Goal: Task Accomplishment & Management: Complete application form

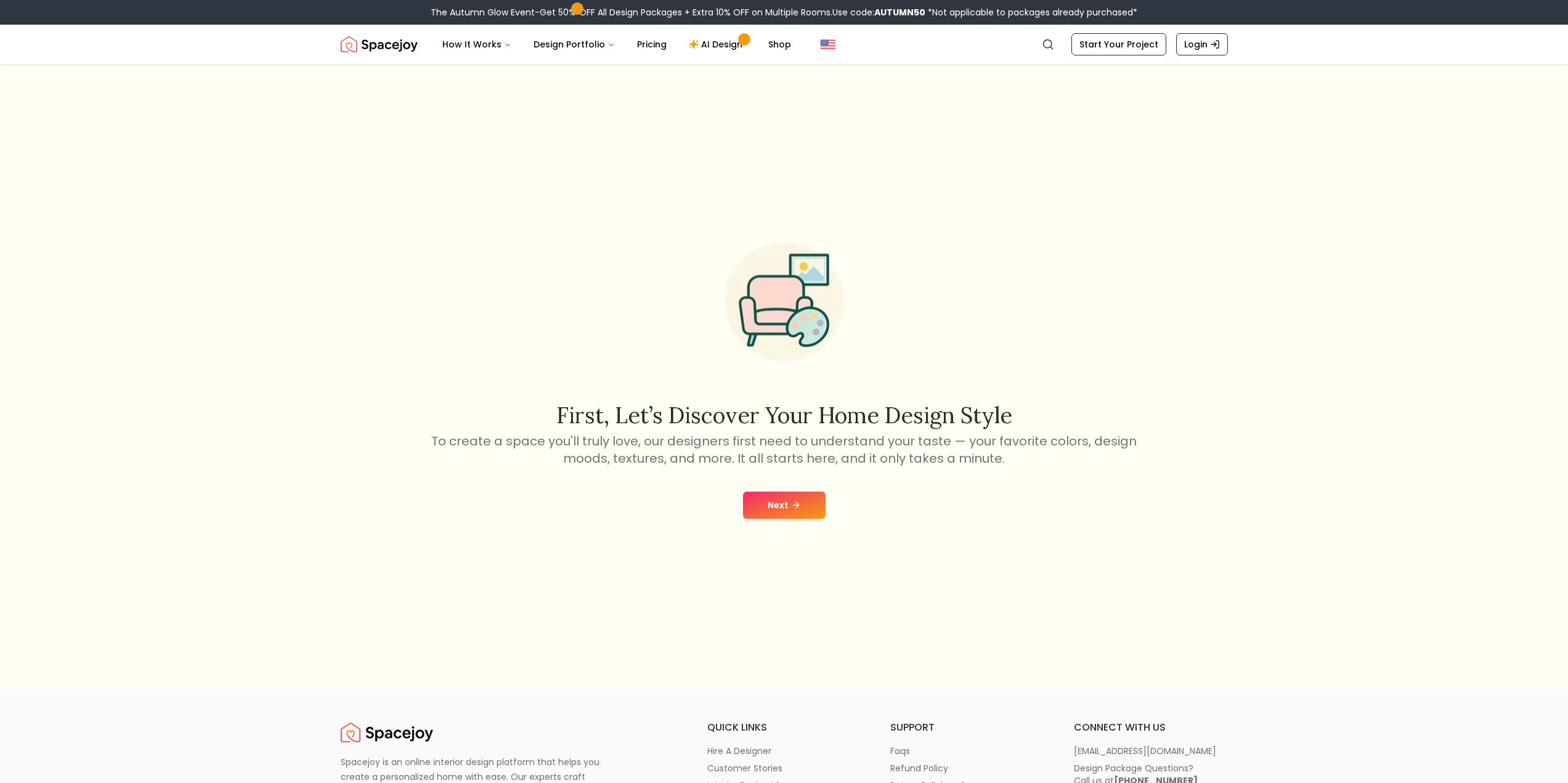
click at [785, 505] on button "Next" at bounding box center [784, 505] width 82 height 27
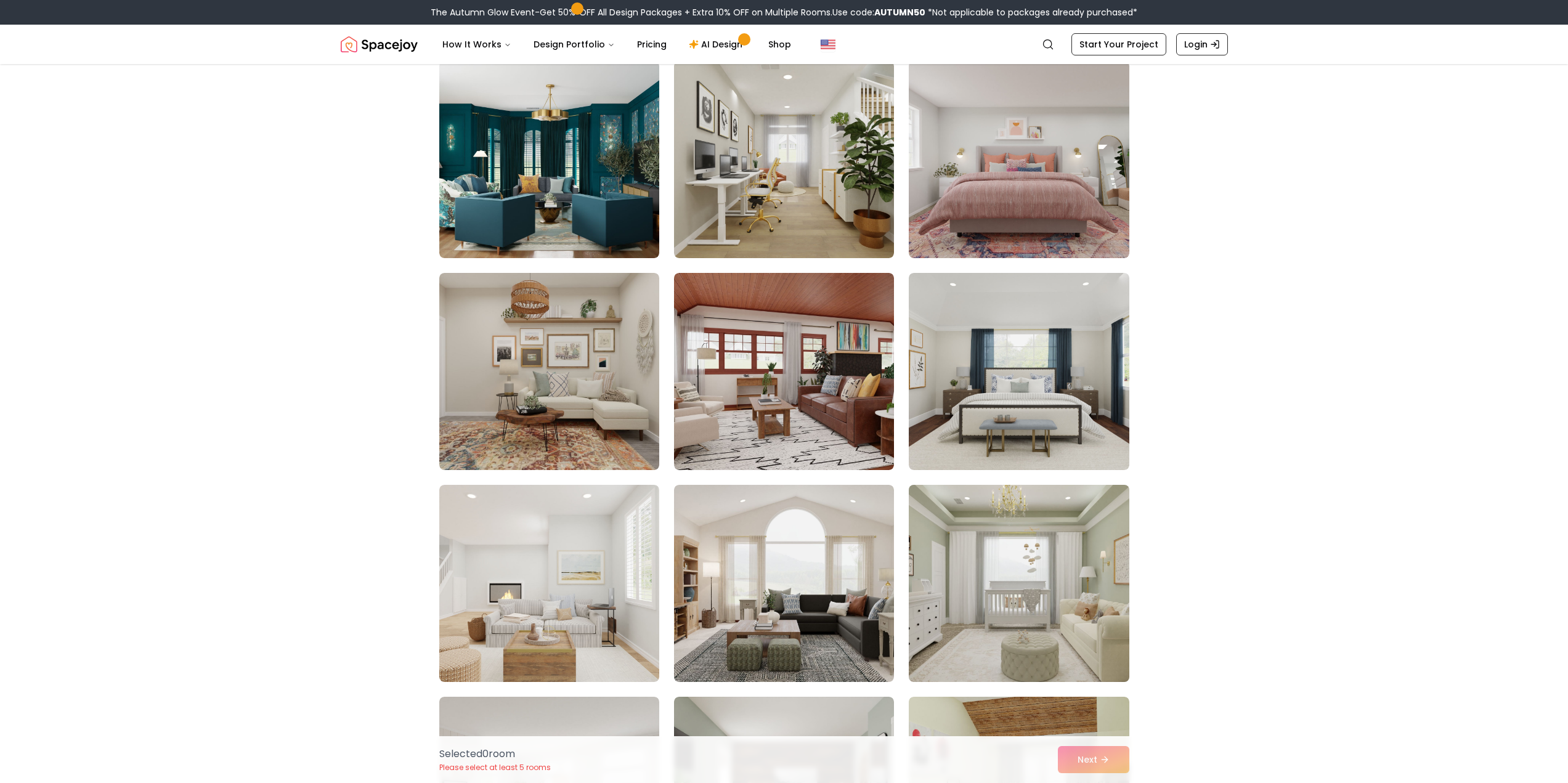
scroll to position [308, 0]
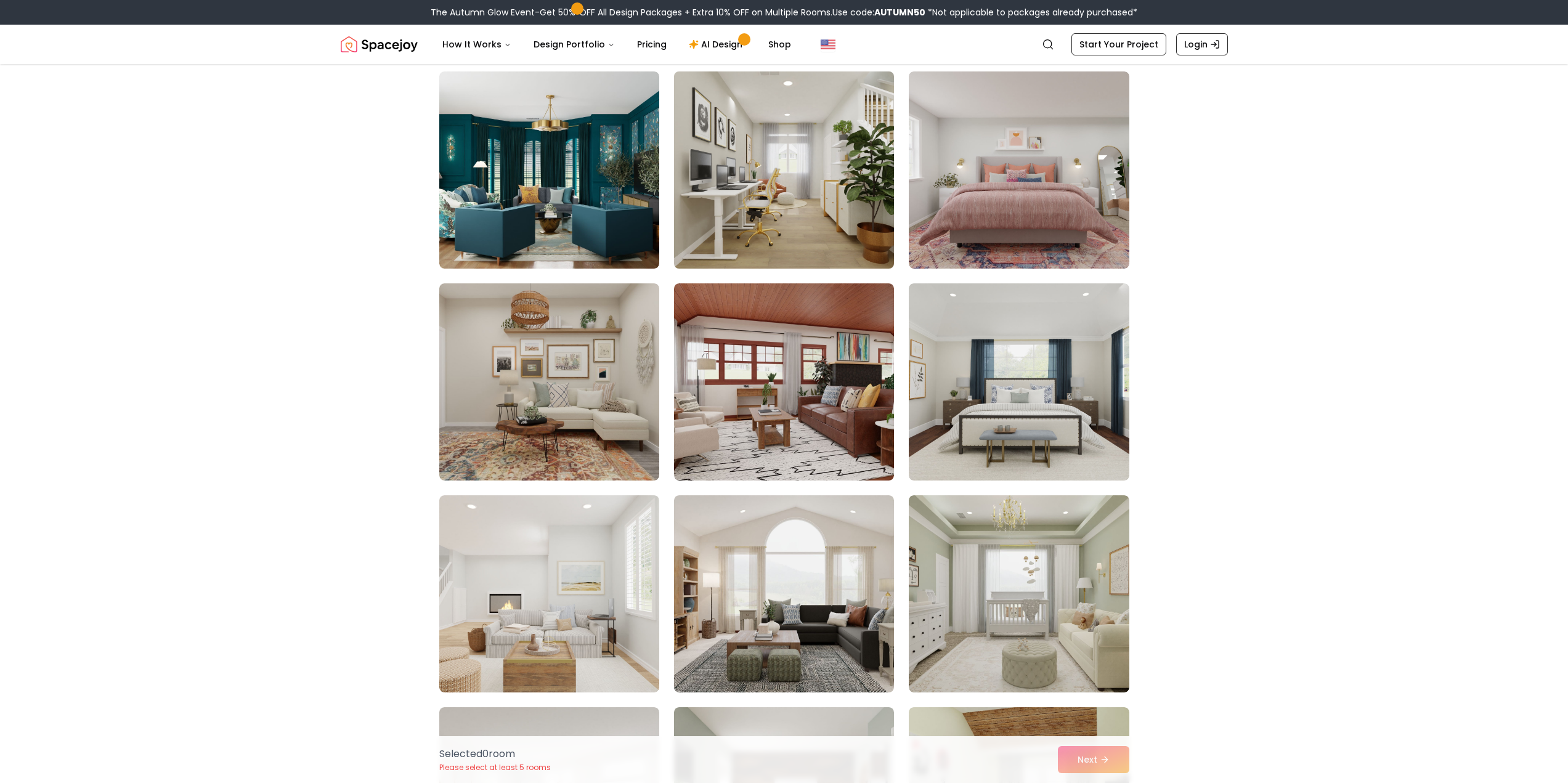
click at [762, 142] on img at bounding box center [784, 169] width 231 height 207
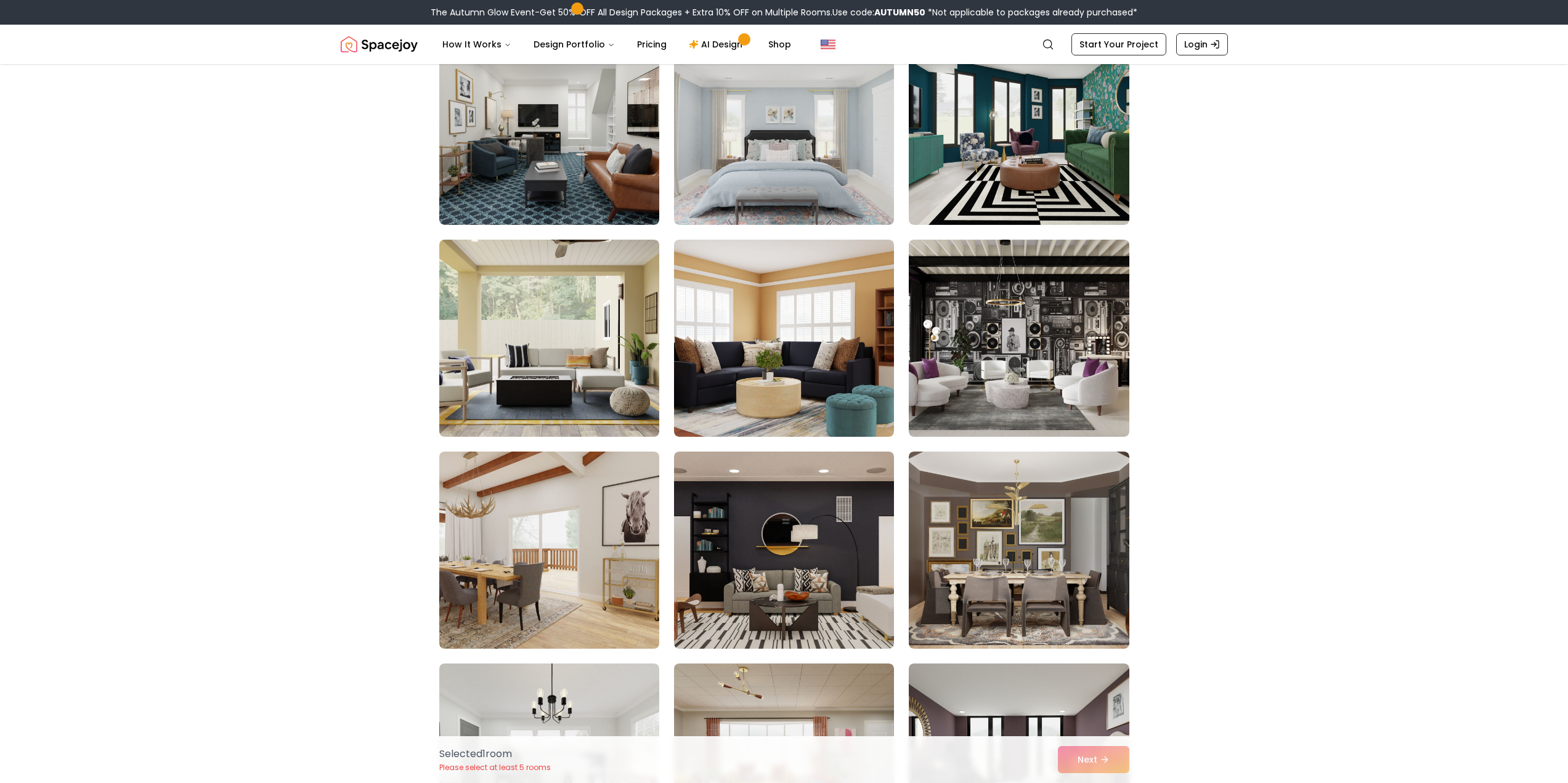
scroll to position [2772, 0]
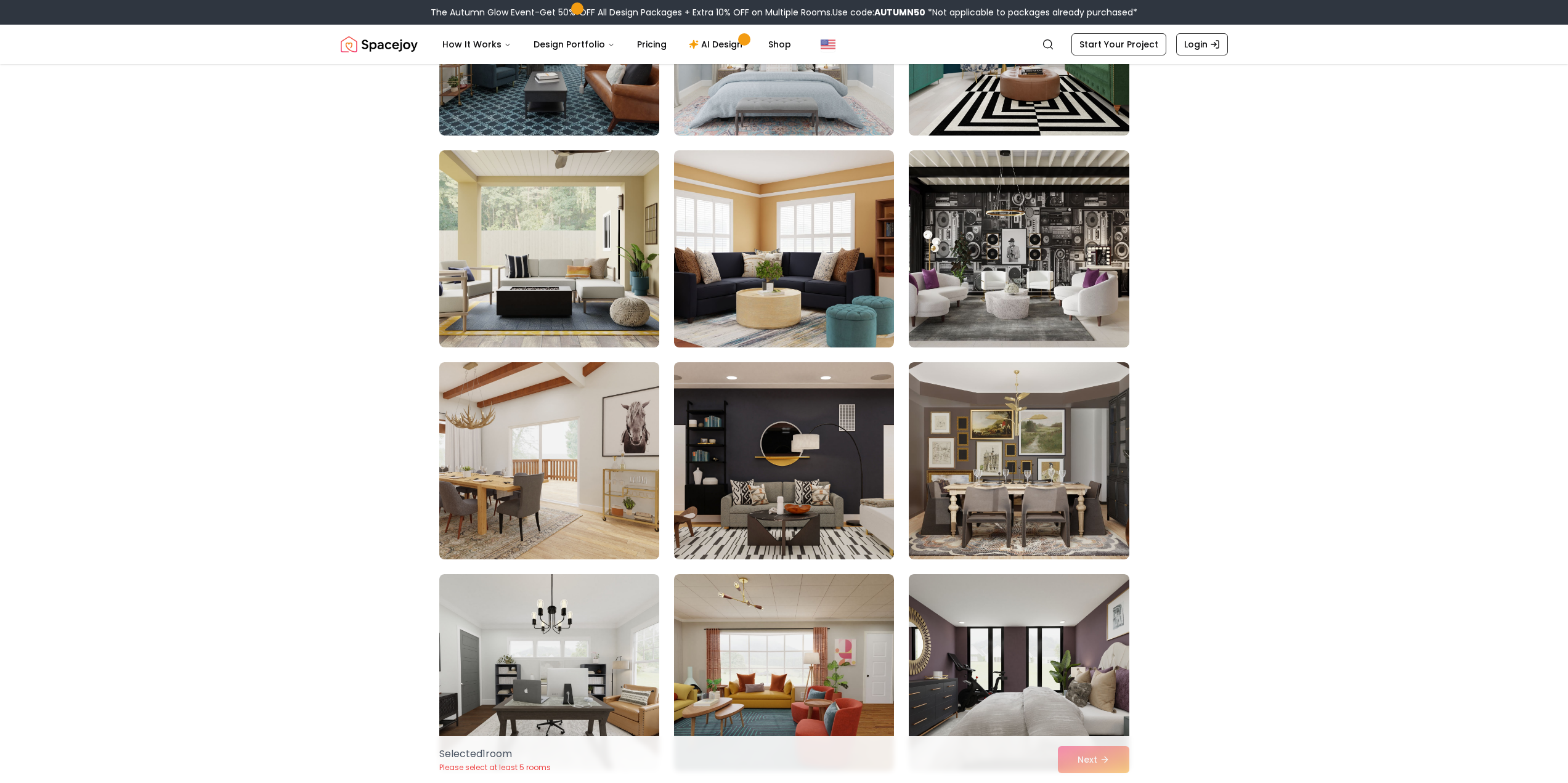
click at [781, 467] on img at bounding box center [784, 461] width 231 height 207
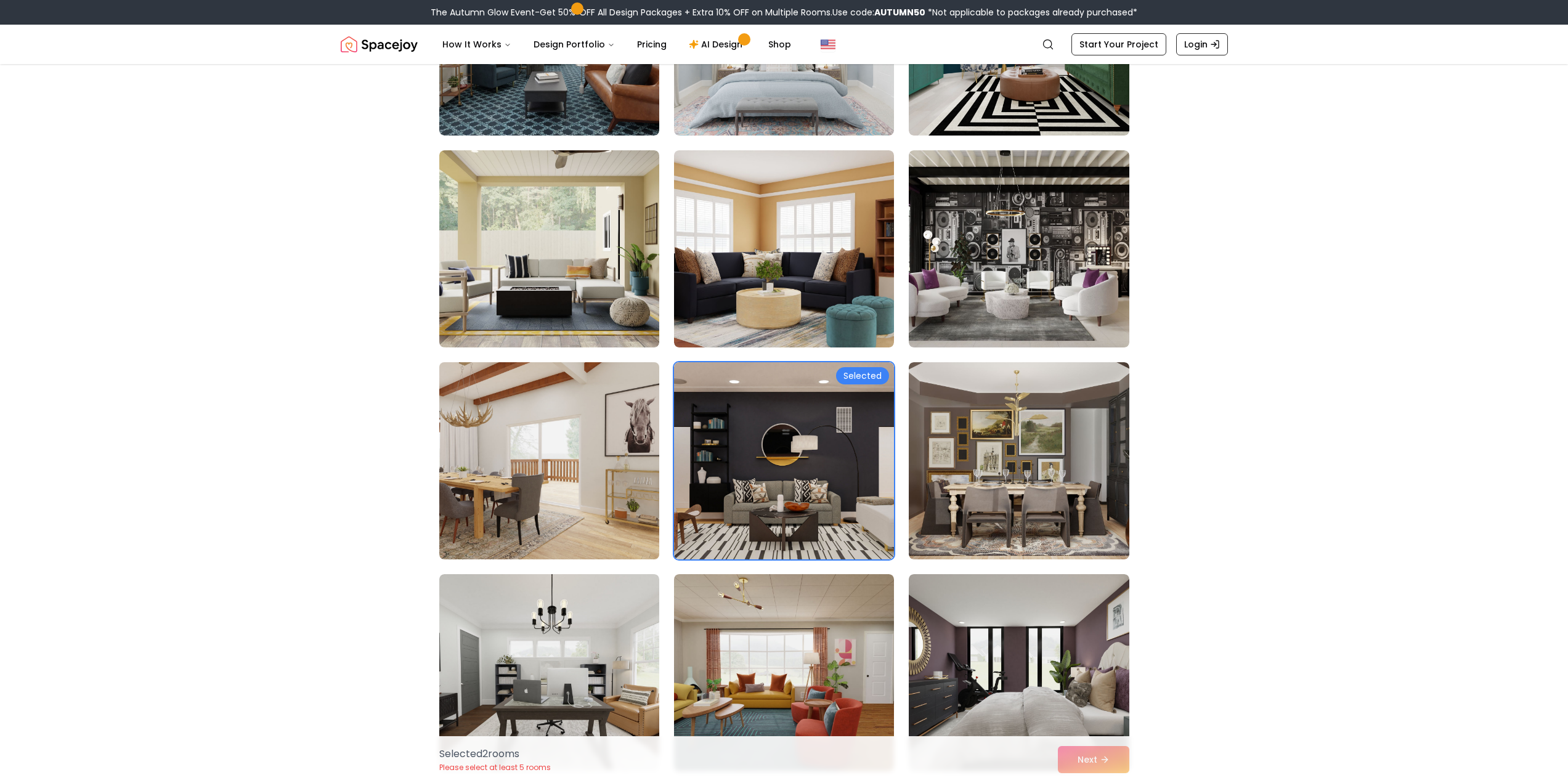
click at [558, 492] on img at bounding box center [549, 461] width 231 height 207
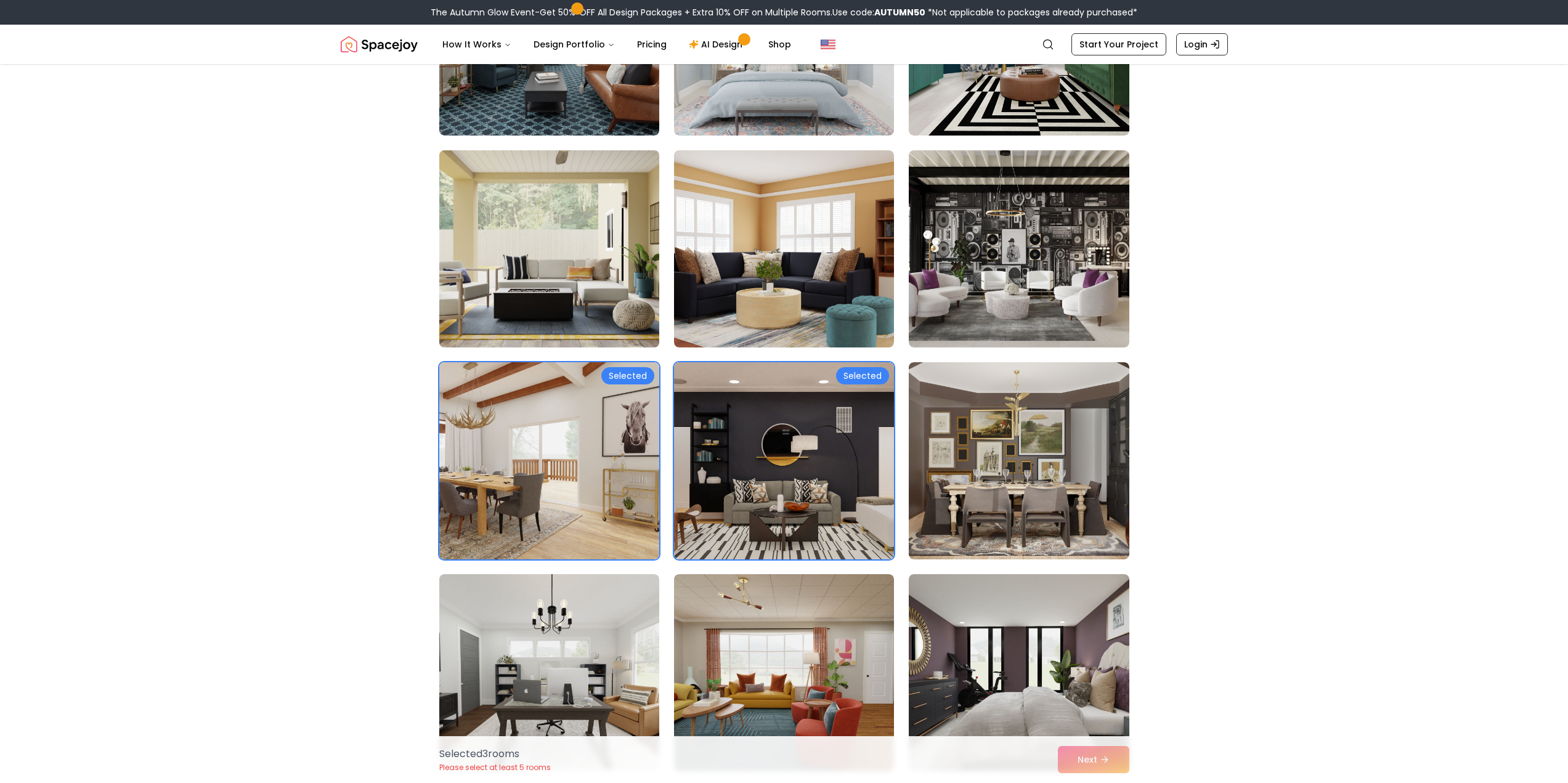
click at [562, 292] on img at bounding box center [549, 249] width 231 height 207
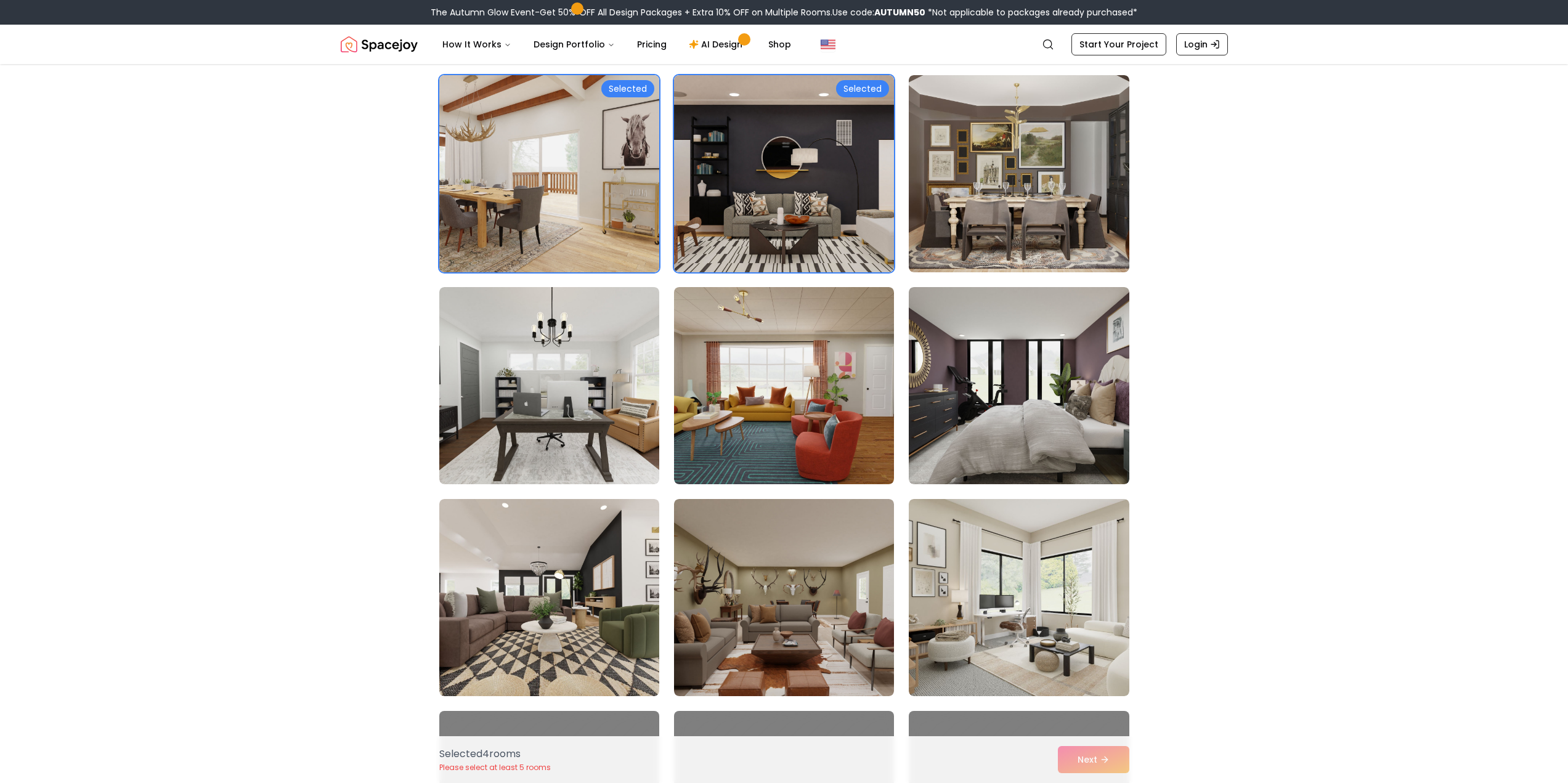
scroll to position [3142, 0]
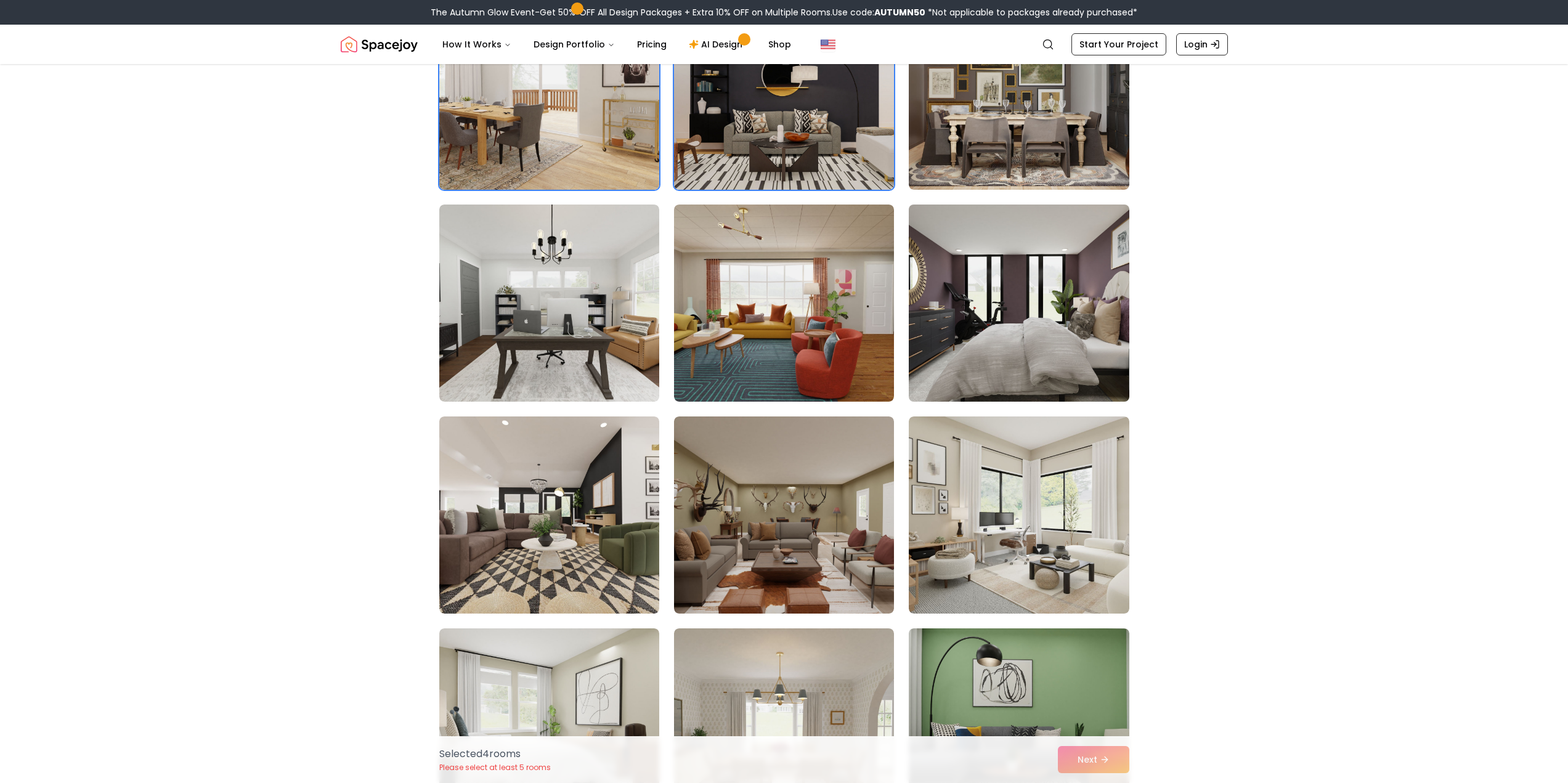
click at [1025, 333] on img at bounding box center [1018, 302] width 231 height 207
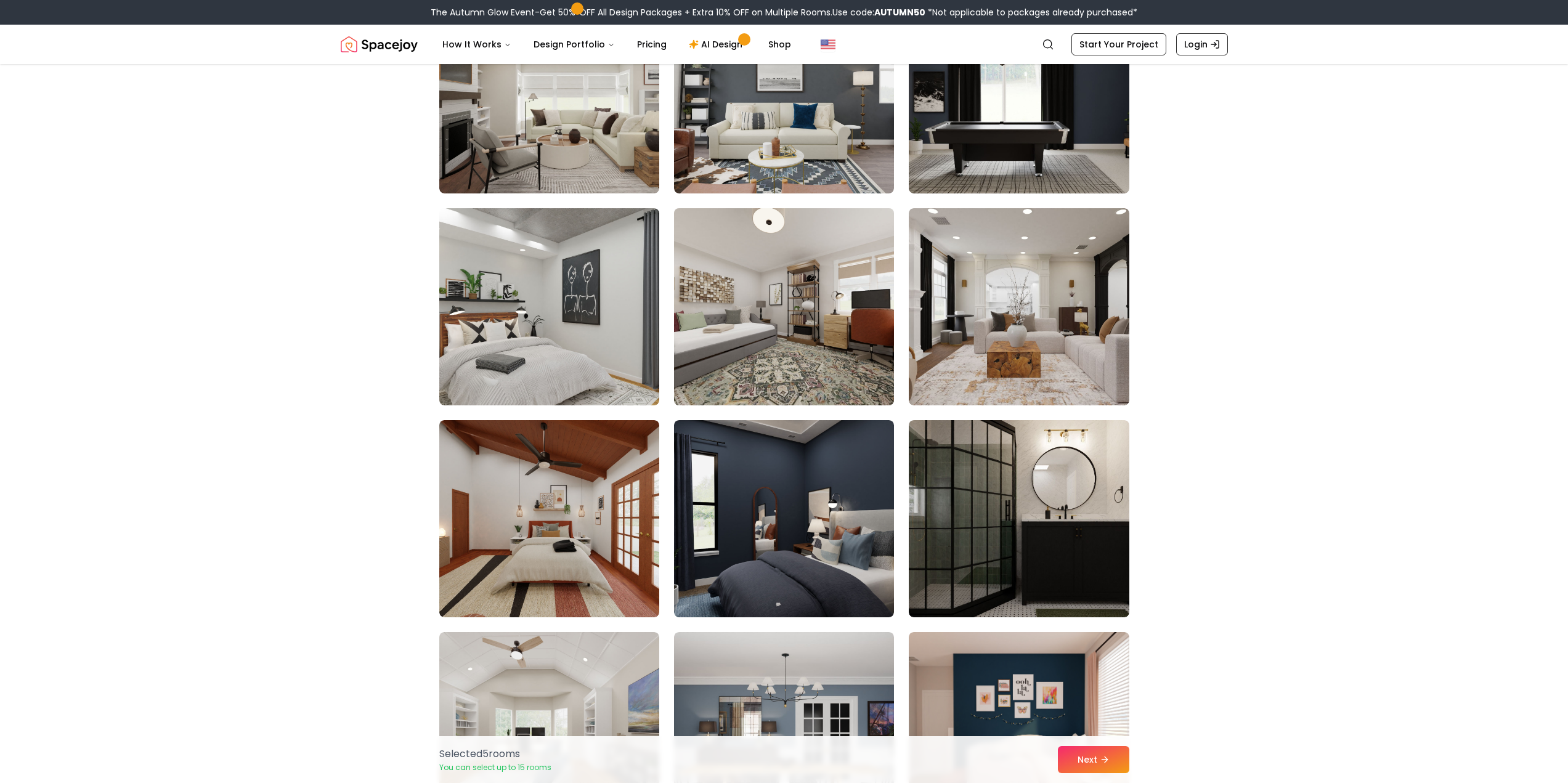
scroll to position [4251, 0]
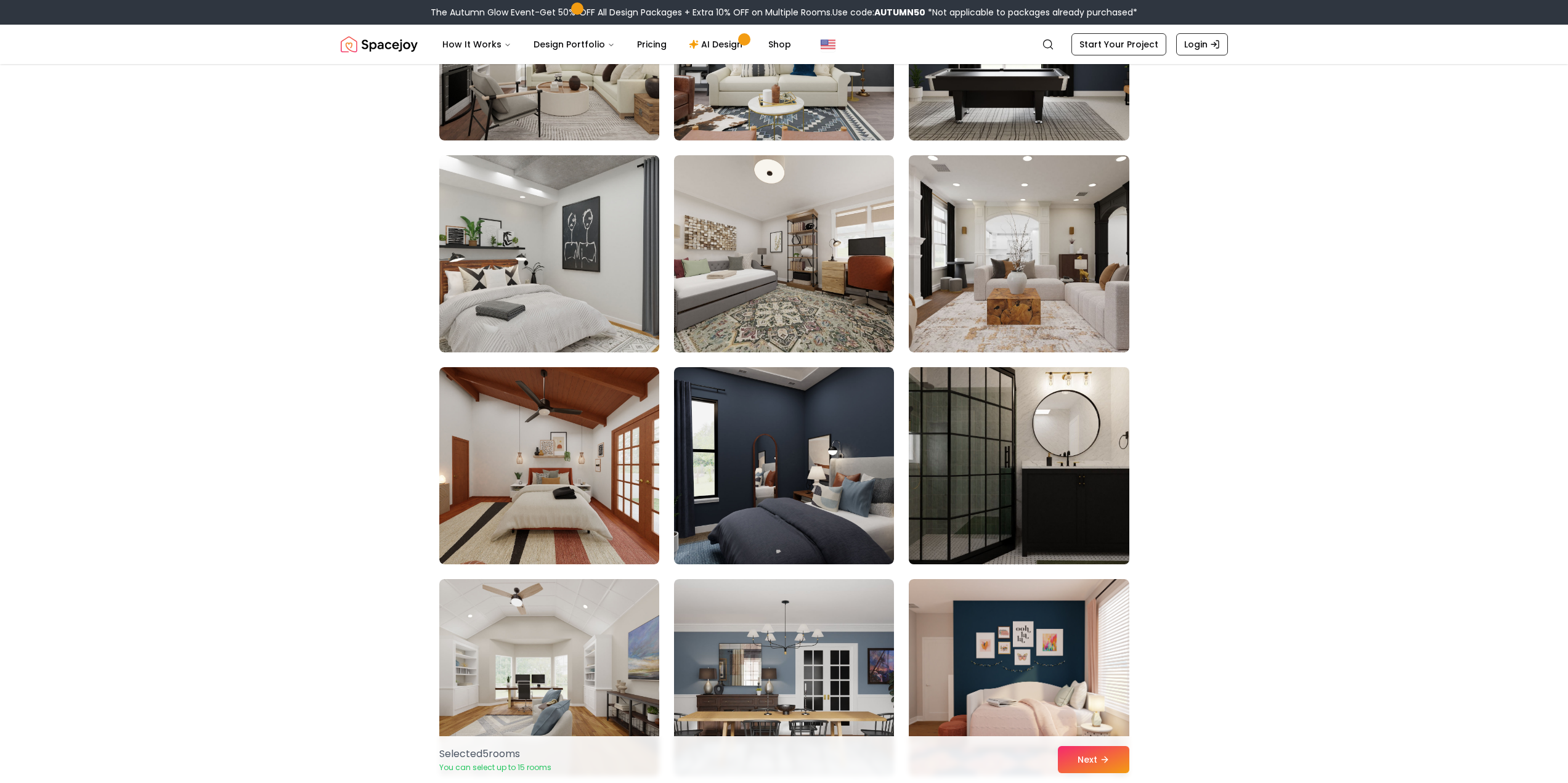
click at [1013, 456] on img at bounding box center [1018, 465] width 231 height 207
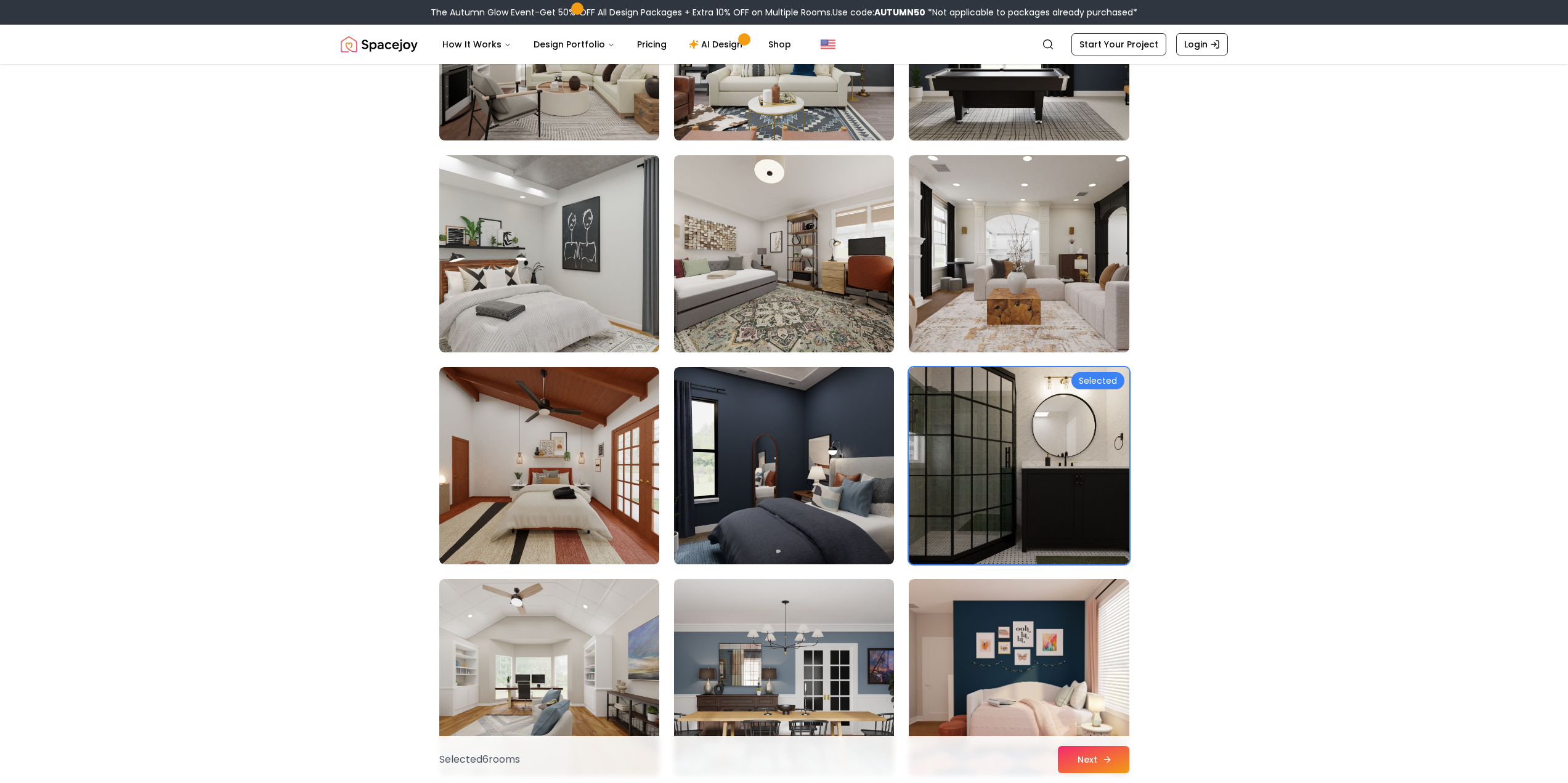
click at [1079, 760] on button "Next" at bounding box center [1093, 759] width 71 height 27
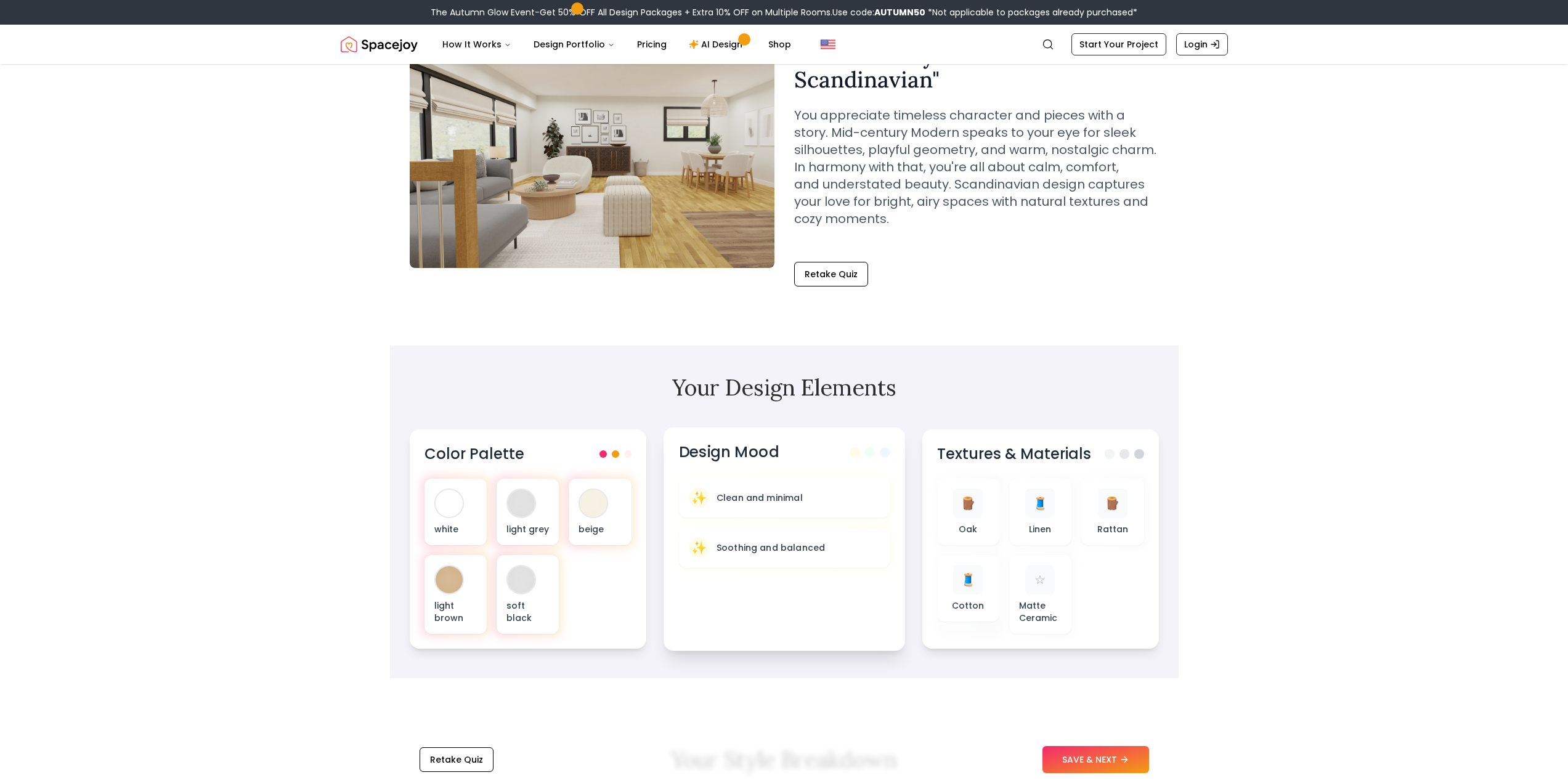
scroll to position [123, 0]
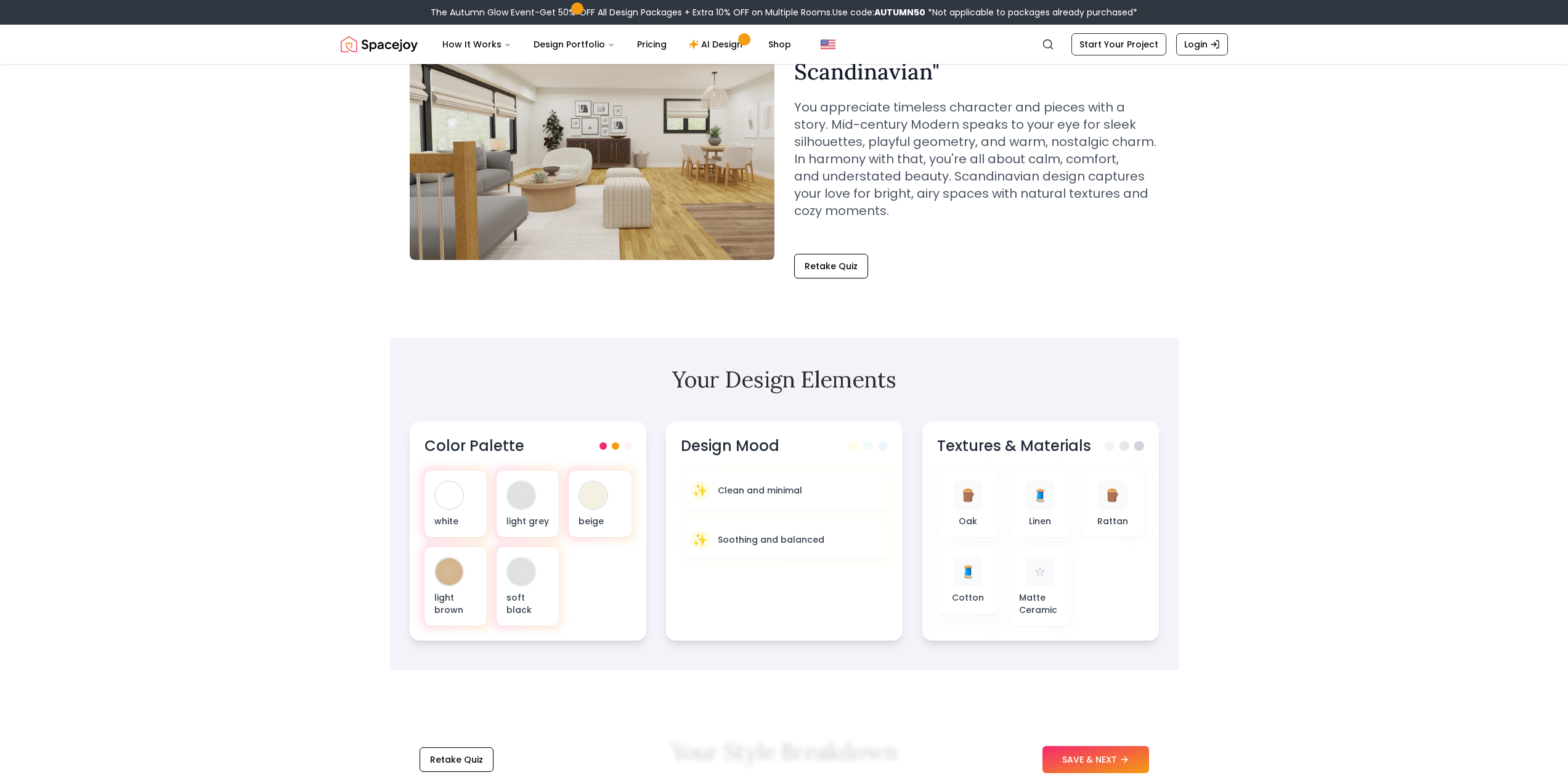
click at [1084, 760] on button "SAVE & NEXT" at bounding box center [1096, 759] width 107 height 27
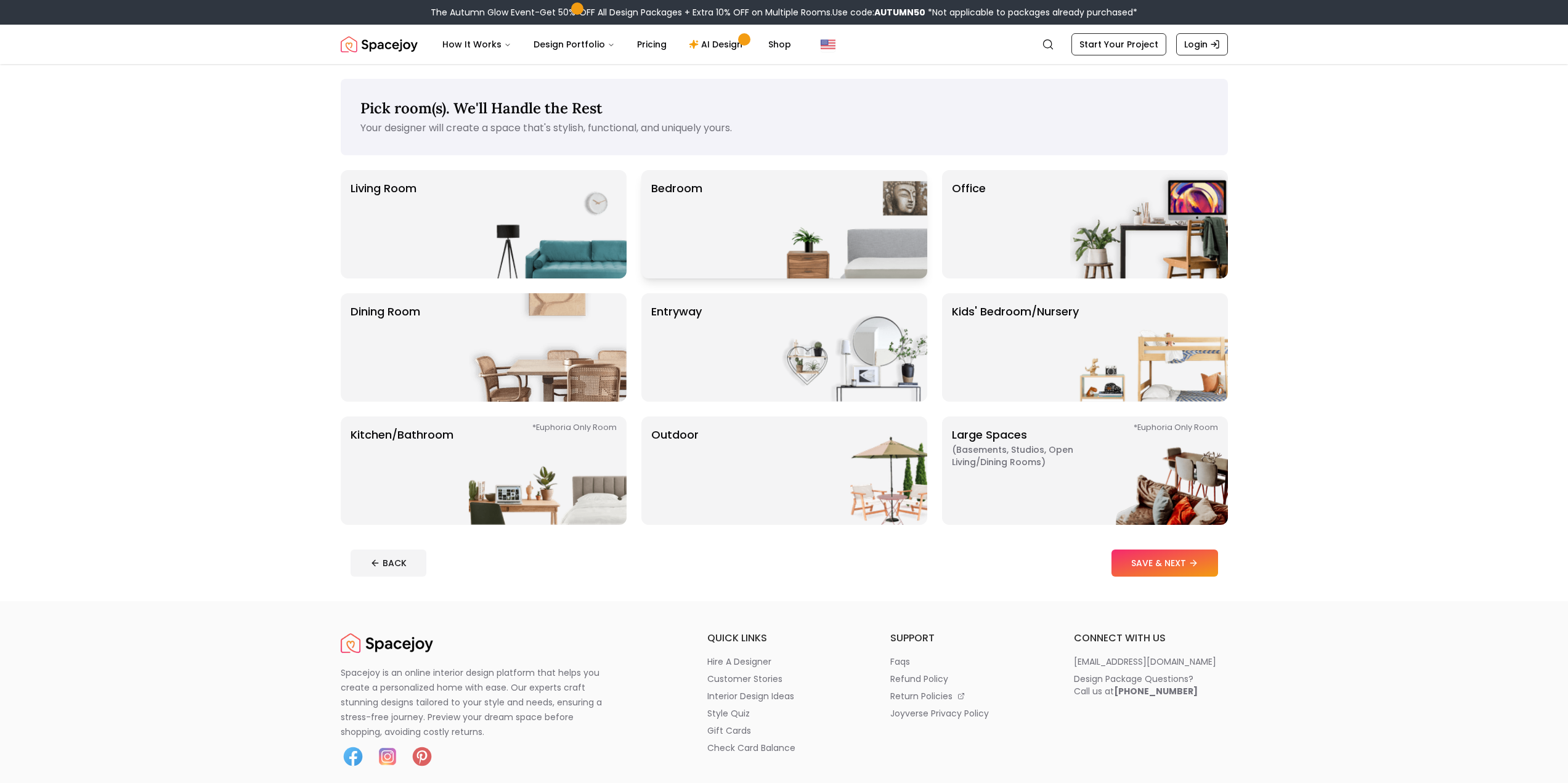
click at [755, 230] on div "Bedroom" at bounding box center [784, 224] width 285 height 108
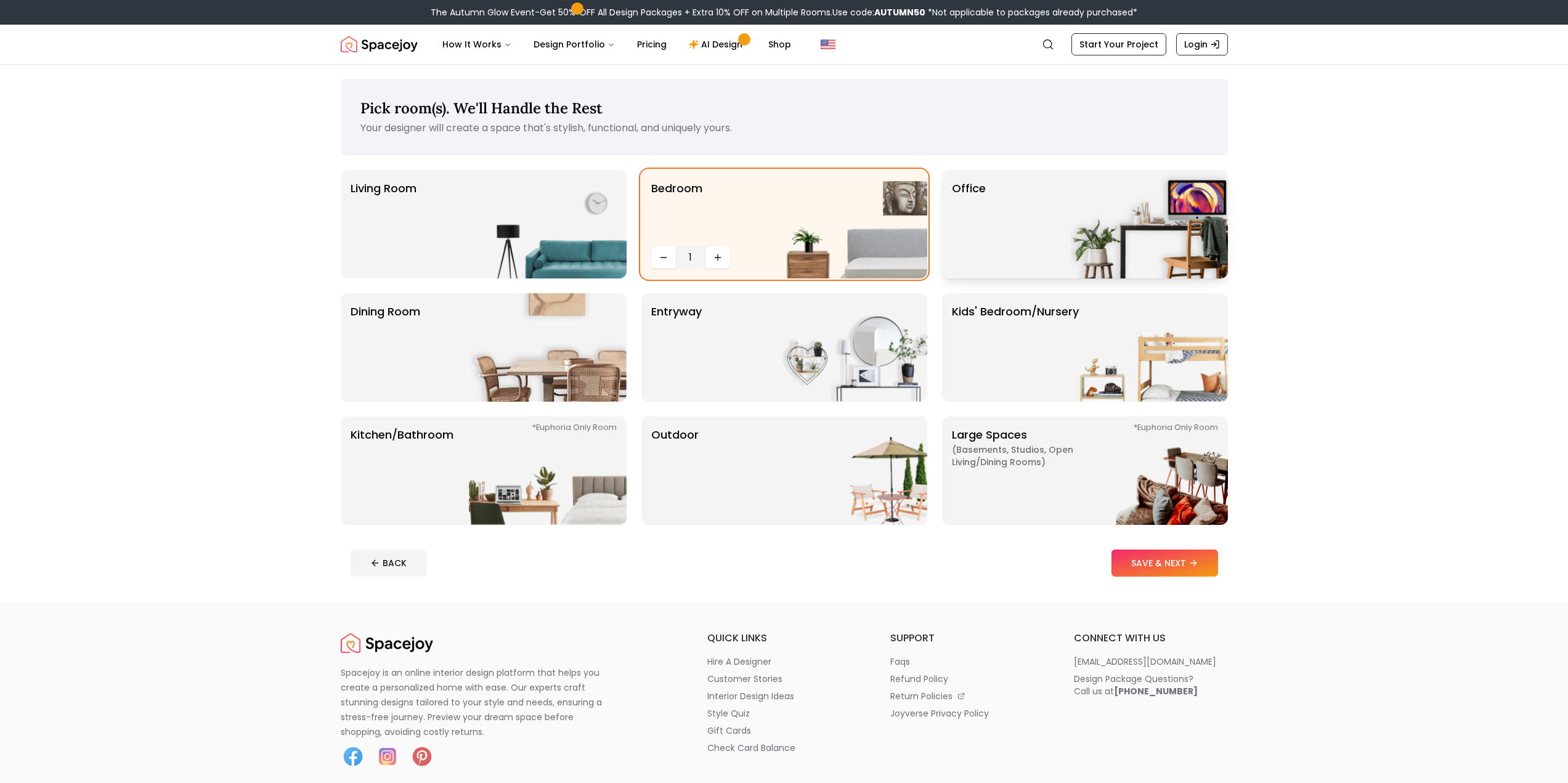
click at [1051, 237] on div "Office" at bounding box center [1085, 224] width 285 height 108
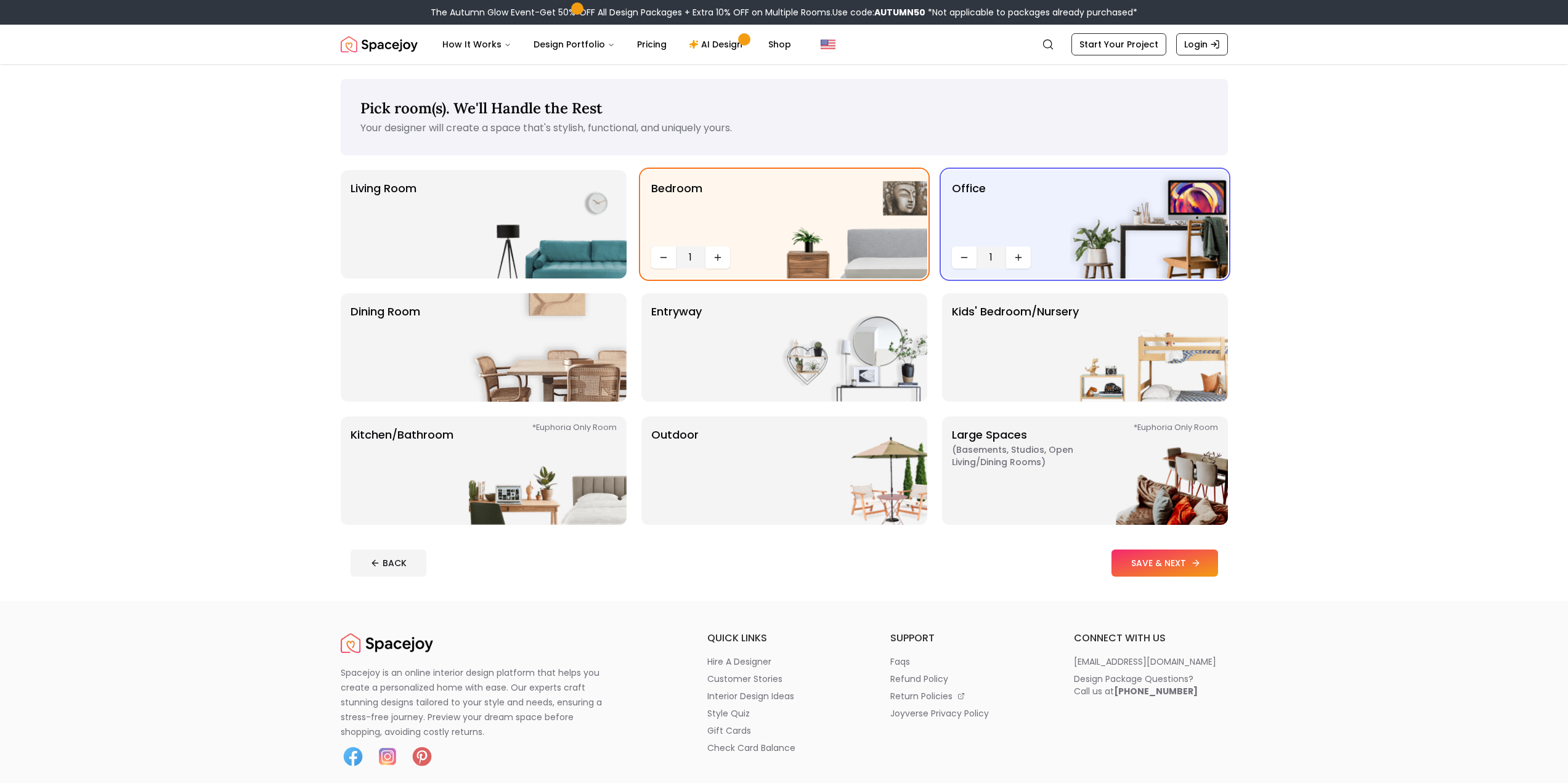
click at [1133, 561] on button "SAVE & NEXT" at bounding box center [1164, 563] width 107 height 27
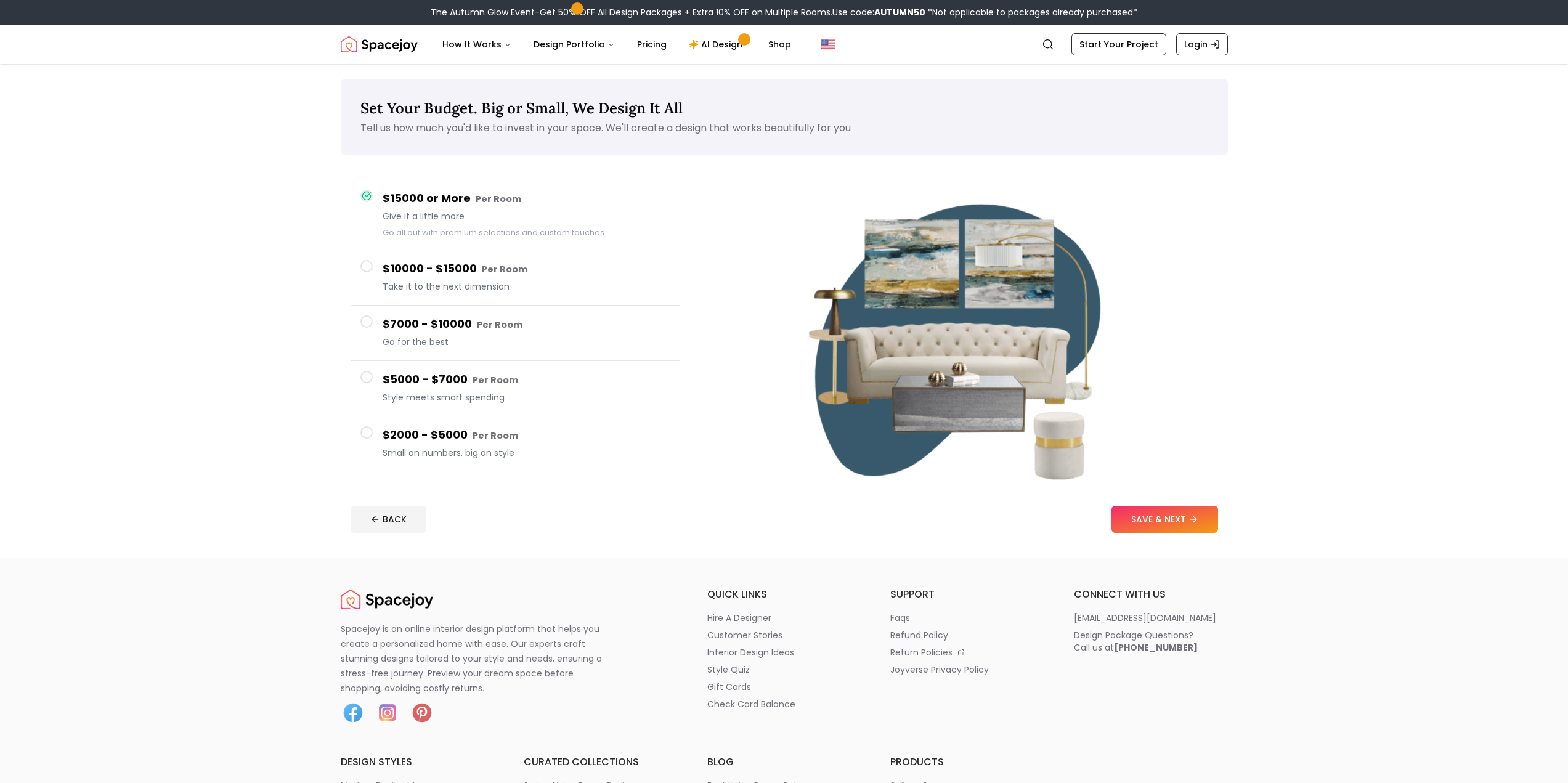
click at [1156, 520] on button "SAVE & NEXT" at bounding box center [1164, 519] width 107 height 27
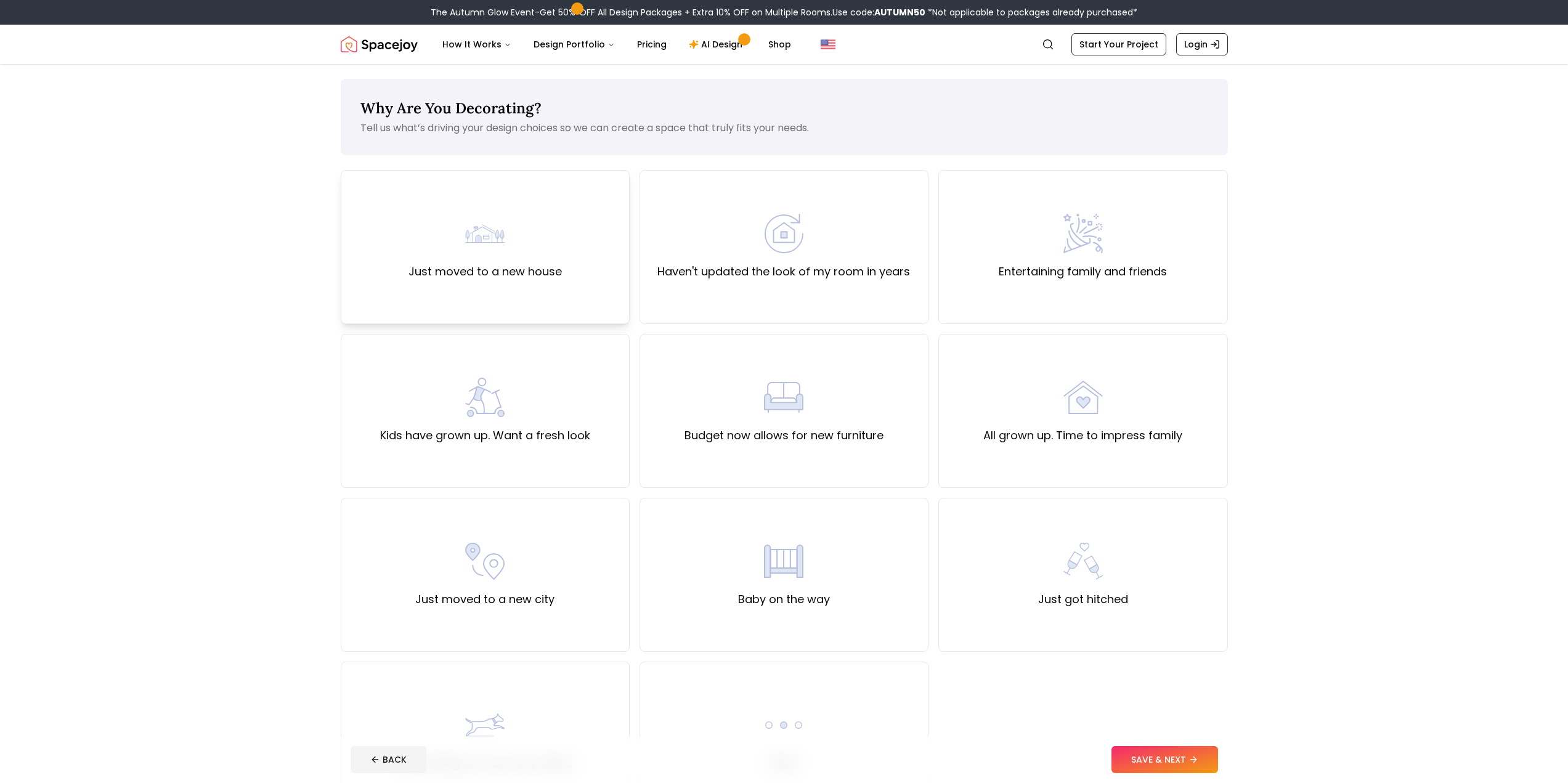
click at [486, 239] on img at bounding box center [485, 234] width 40 height 40
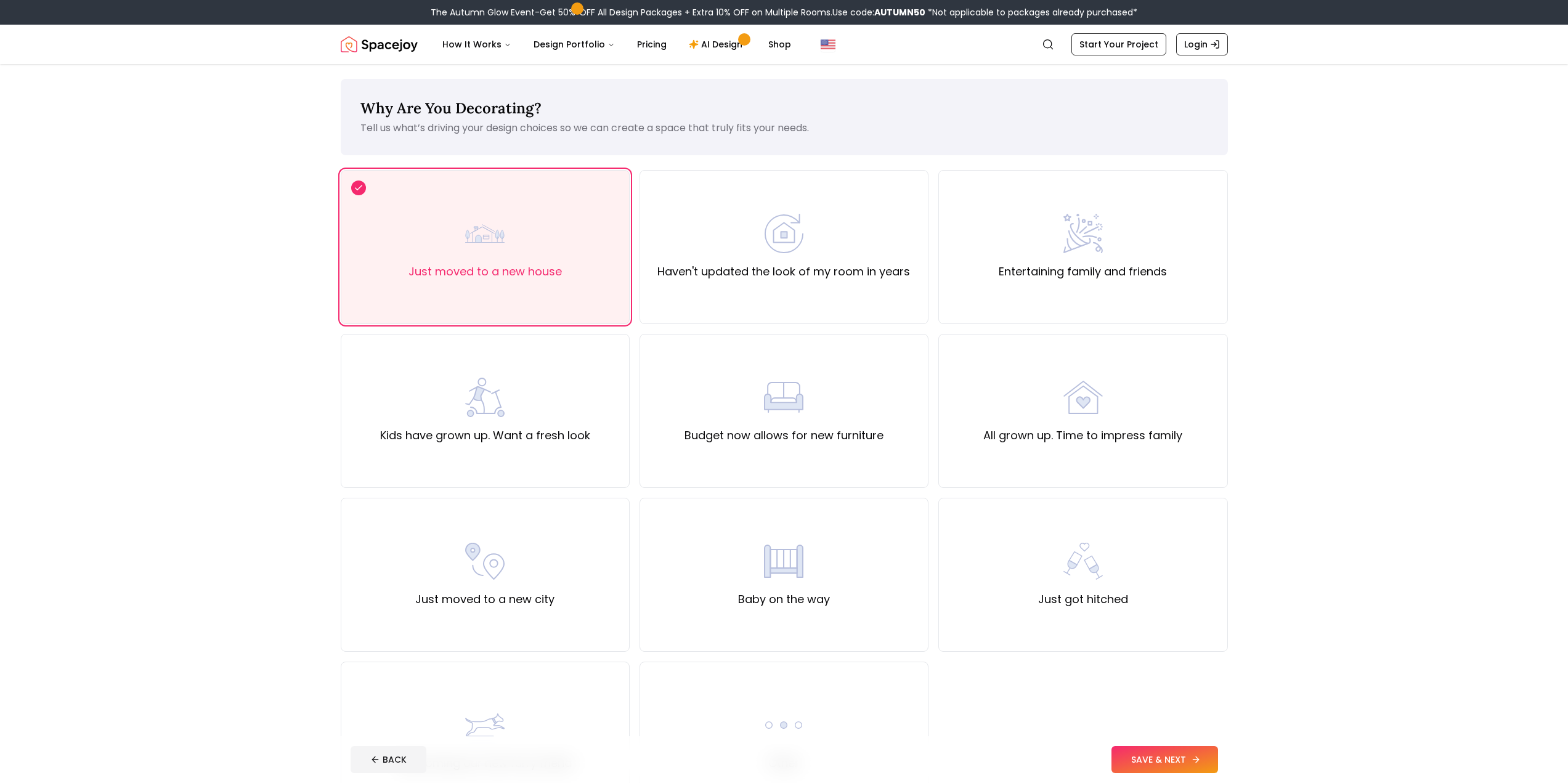
click at [1149, 765] on button "SAVE & NEXT" at bounding box center [1164, 759] width 107 height 27
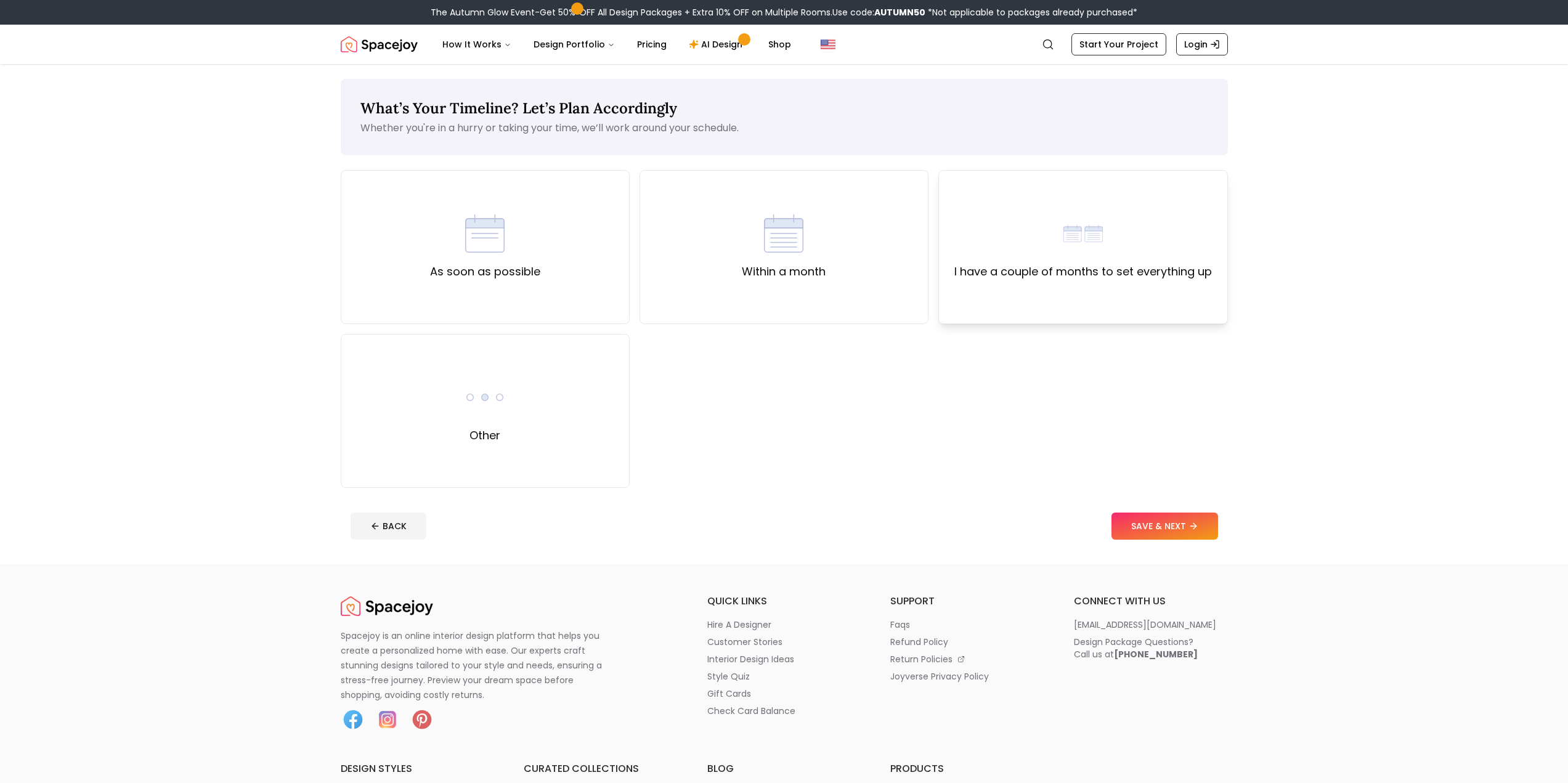
click at [987, 296] on div "I have a couple of months to set everything up" at bounding box center [1082, 247] width 289 height 154
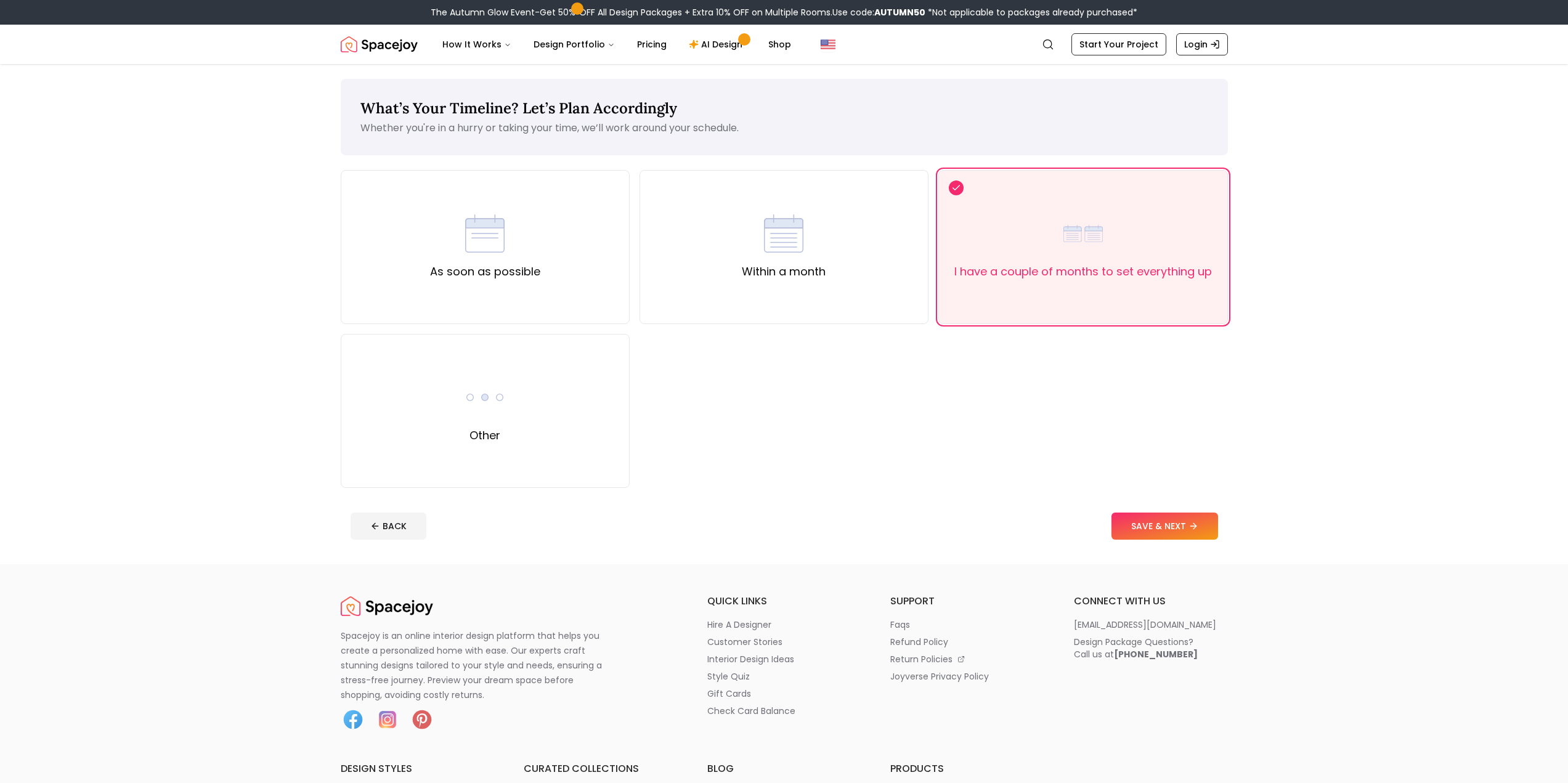
click at [1163, 528] on button "SAVE & NEXT" at bounding box center [1164, 526] width 107 height 27
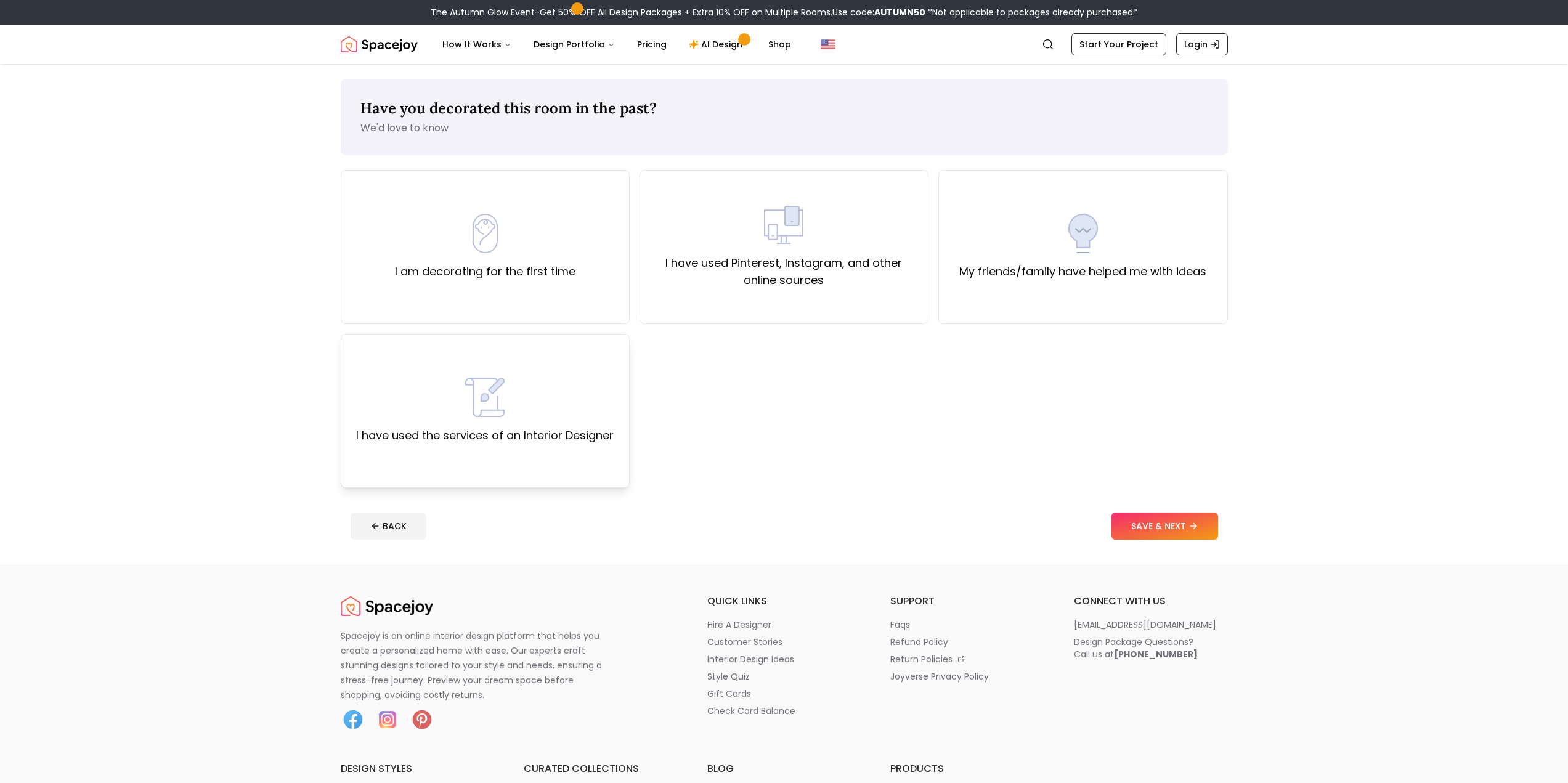
click at [577, 461] on div "I have used the services of an Interior Designer" at bounding box center [485, 411] width 289 height 154
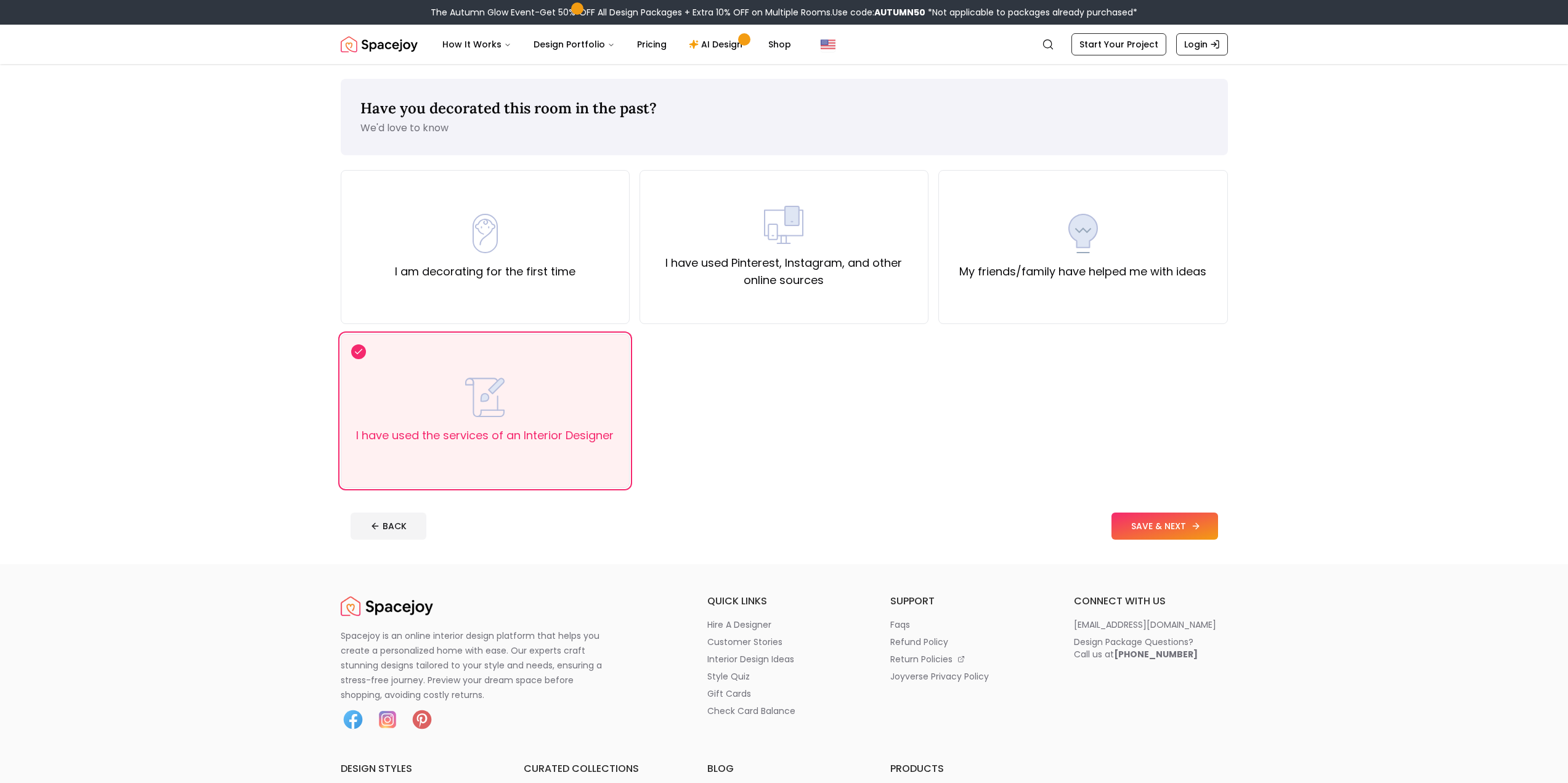
click at [1122, 531] on button "SAVE & NEXT" at bounding box center [1164, 526] width 107 height 27
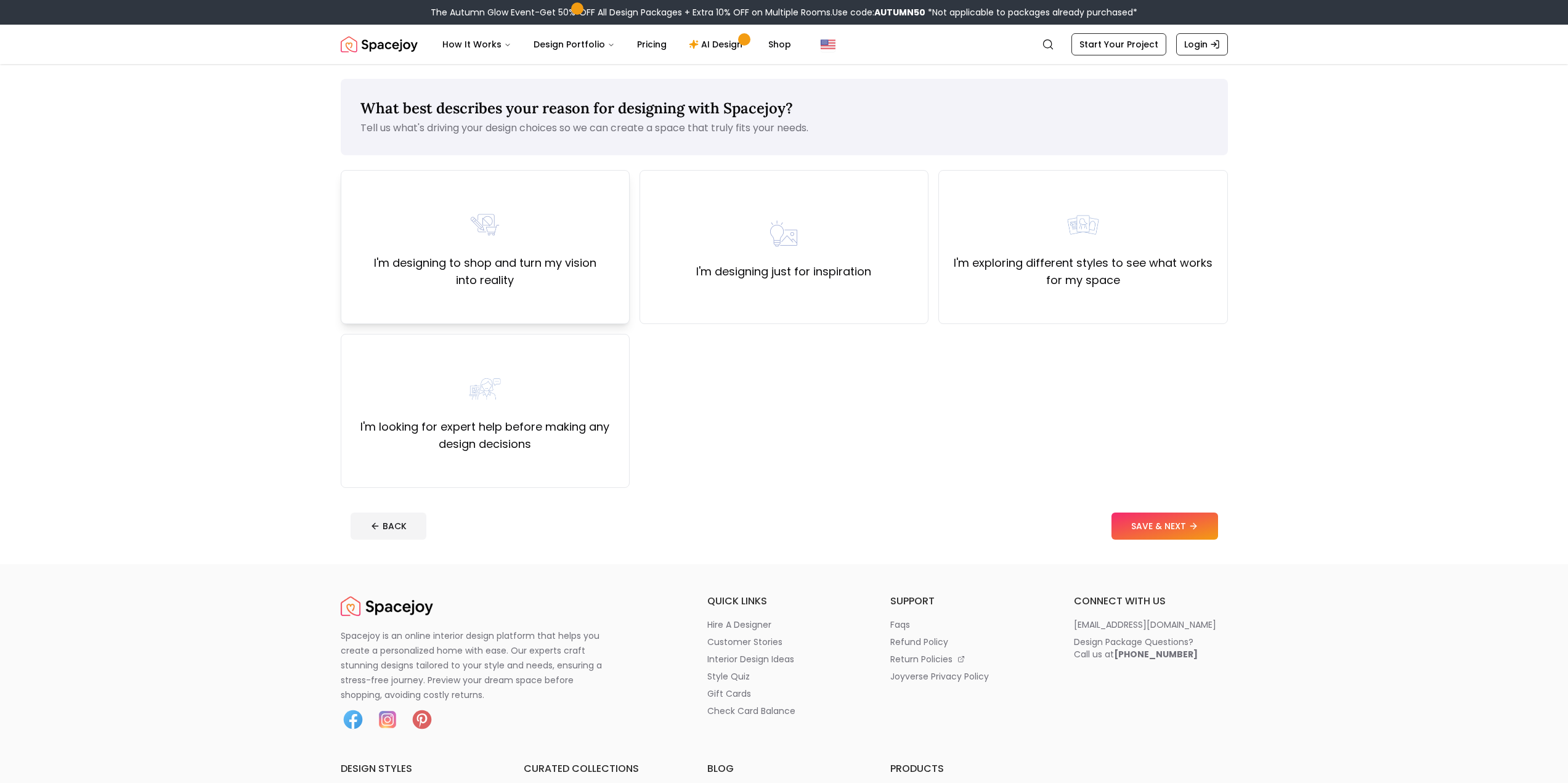
click at [400, 237] on div "I'm designing to shop and turn my vision into reality" at bounding box center [485, 247] width 268 height 84
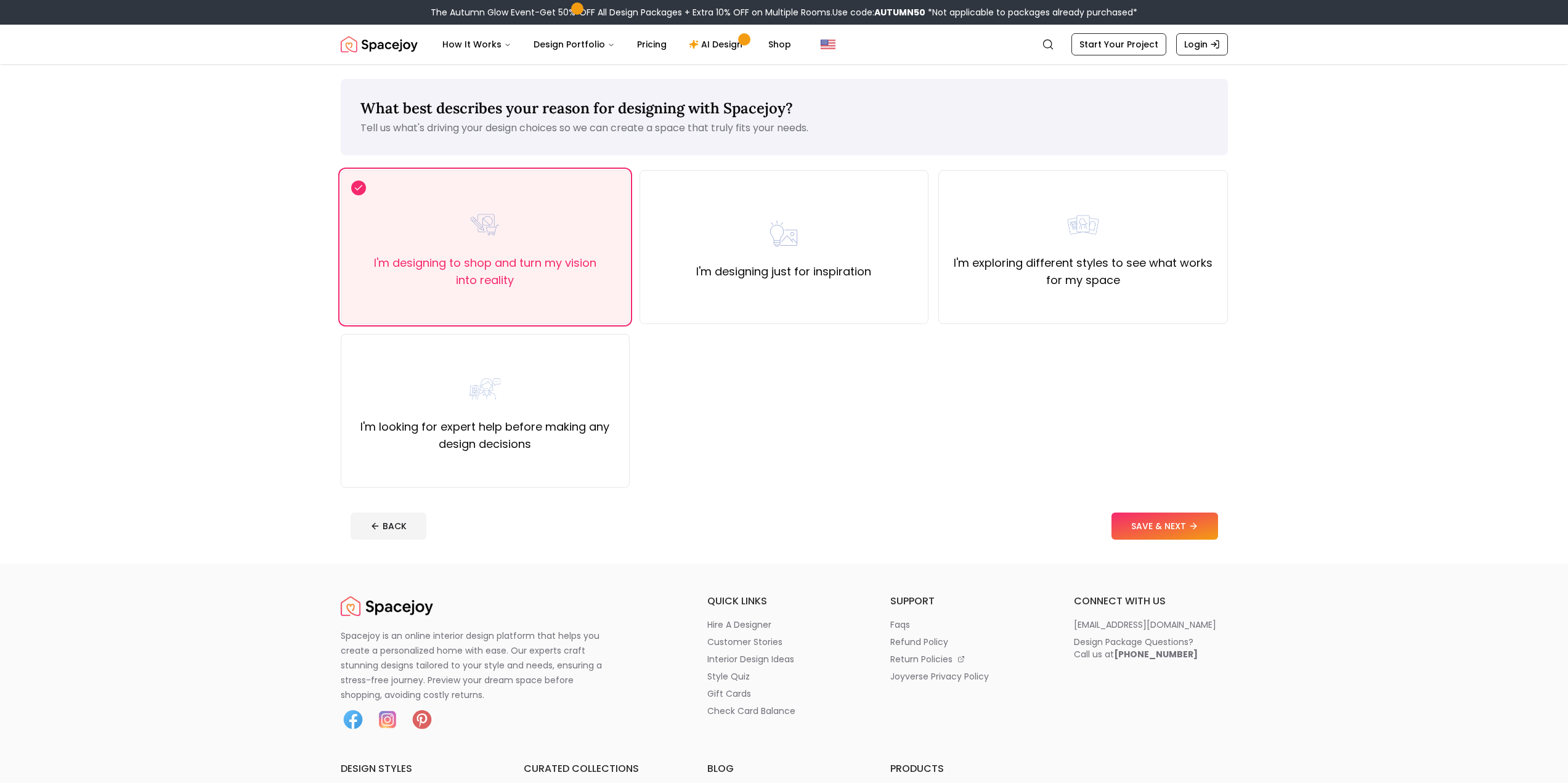
click at [1155, 531] on button "SAVE & NEXT" at bounding box center [1164, 526] width 107 height 27
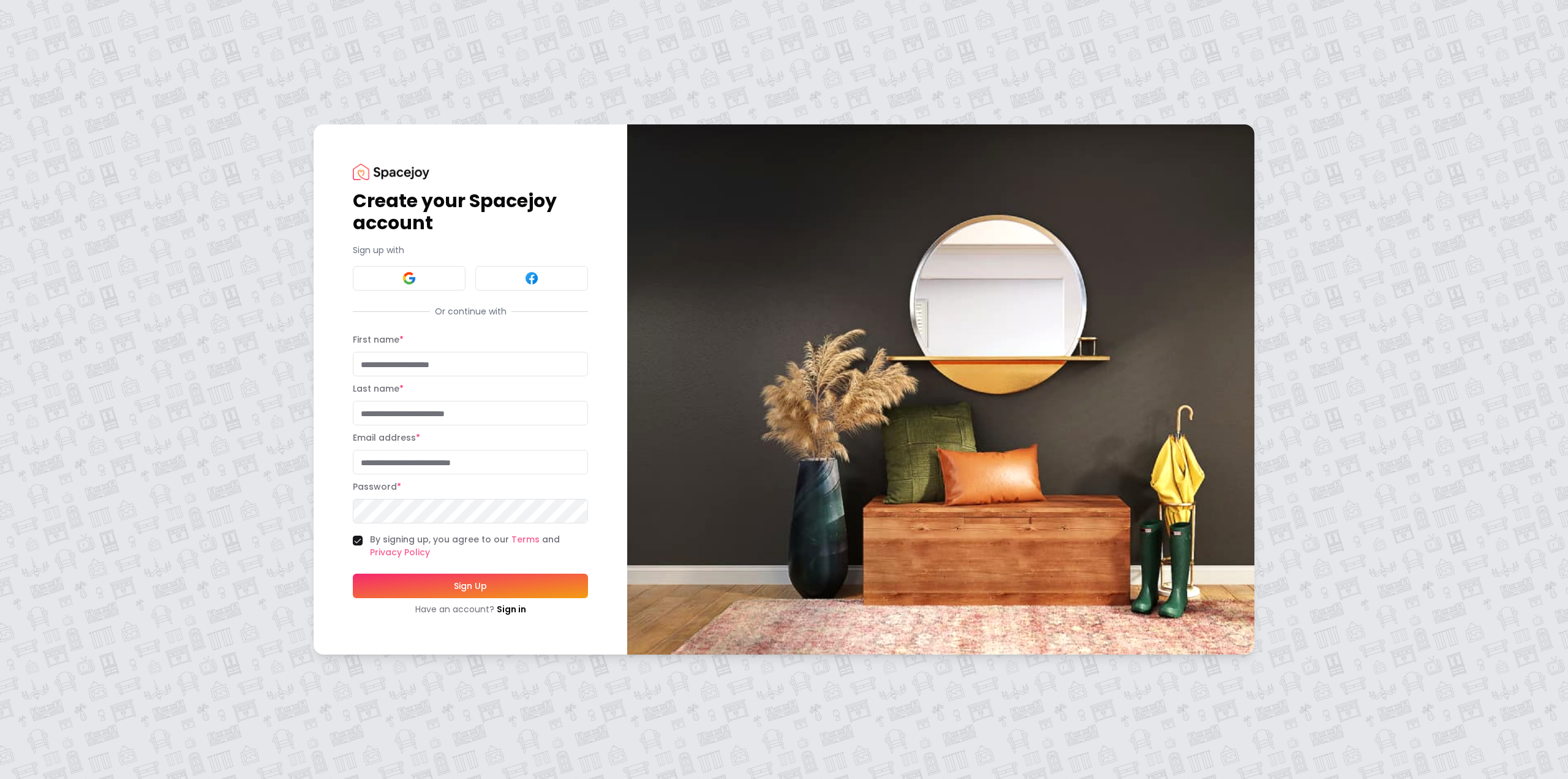
drag, startPoint x: 478, startPoint y: 315, endPoint x: 470, endPoint y: 309, distance: 10.0
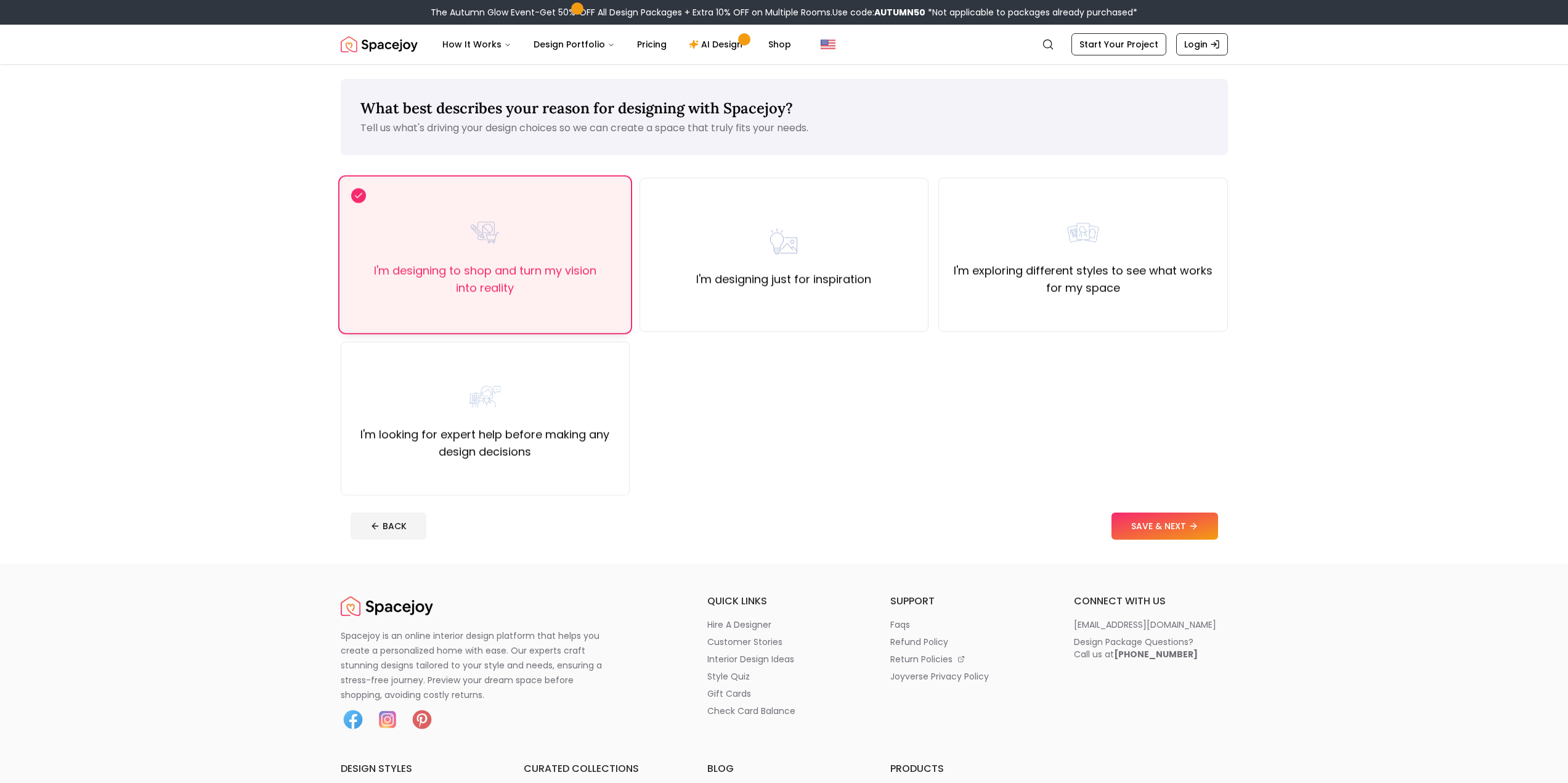
drag, startPoint x: 448, startPoint y: 294, endPoint x: 437, endPoint y: 284, distance: 14.9
